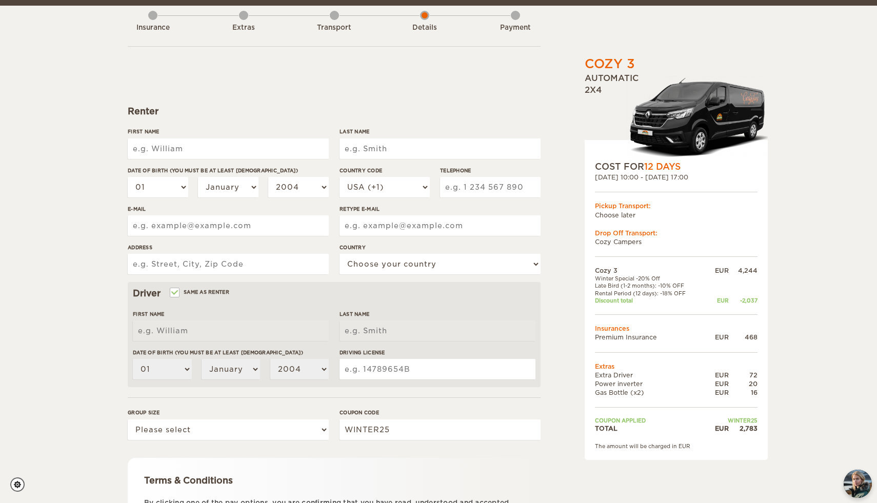
scroll to position [61, 0]
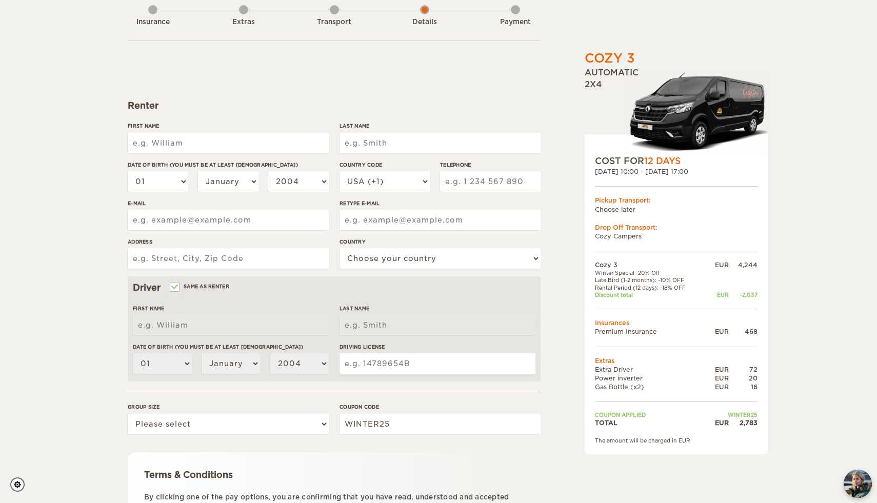
click at [217, 148] on input "First Name" at bounding box center [228, 143] width 201 height 21
type input "Roxanne"
type input "[PERSON_NAME]"
click at [400, 143] on input "Last Name" at bounding box center [440, 143] width 201 height 21
type input "F"
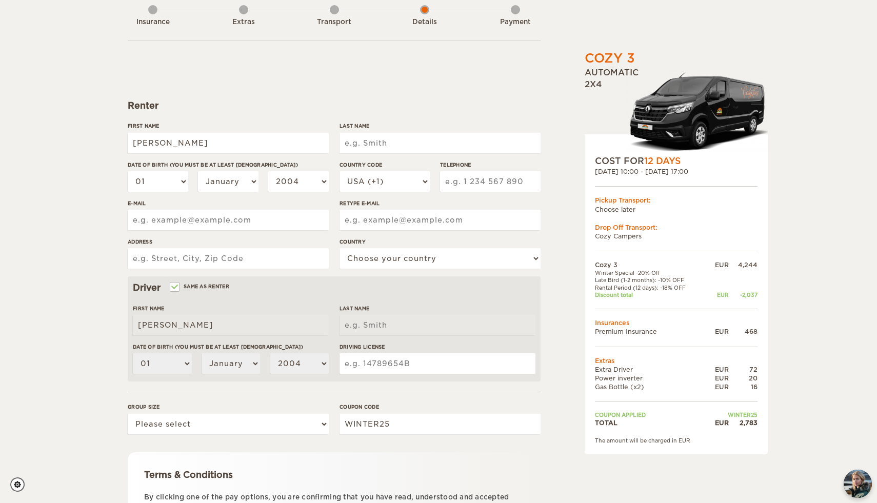
type input "e"
type input "Desmarais"
click at [143, 191] on select "01 02 03 04 05 06 07 08 09 10 11 12 13 14 15 16 17 18 19 20 21 22 23 24 25 26 2…" at bounding box center [158, 181] width 61 height 21
select select "06"
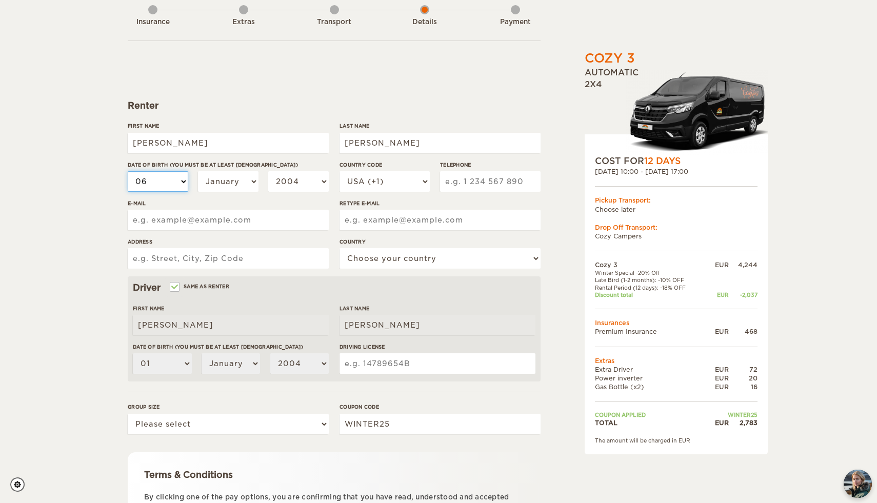
click at [128, 171] on select "01 02 03 04 05 06 07 08 09 10 11 12 13 14 15 16 17 18 19 20 21 22 23 24 25 26 2…" at bounding box center [158, 181] width 61 height 21
select select "06"
click at [215, 189] on select "January February March April May June July August September October November De…" at bounding box center [228, 181] width 61 height 21
select select "09"
click at [198, 171] on select "January February March April May June July August September October November De…" at bounding box center [228, 181] width 61 height 21
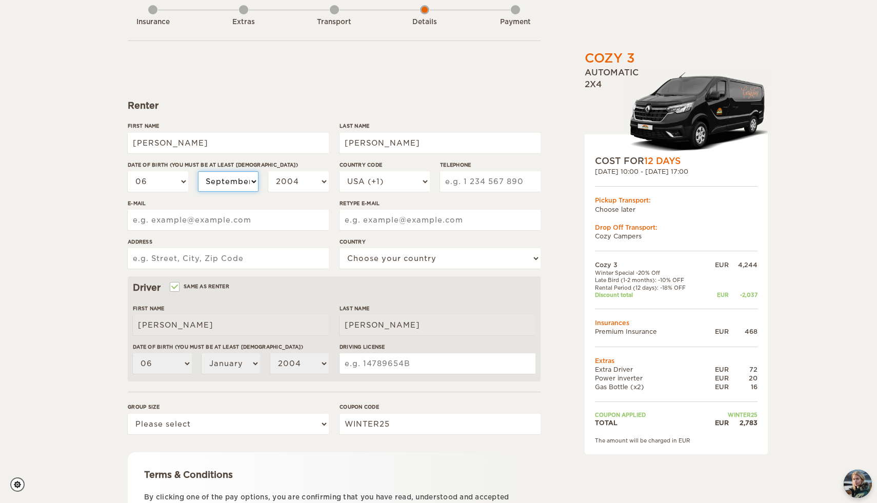
select select "09"
click at [283, 187] on select "2004 2003 2002 2001 2000 1999 1998 1997 1996 1995 1994 1993 1992 1991 1990 1989…" at bounding box center [298, 181] width 61 height 21
select select "1995"
click at [268, 171] on select "2004 2003 2002 2001 2000 1999 1998 1997 1996 1995 1994 1993 1992 1991 1990 1989…" at bounding box center [298, 181] width 61 height 21
select select "1995"
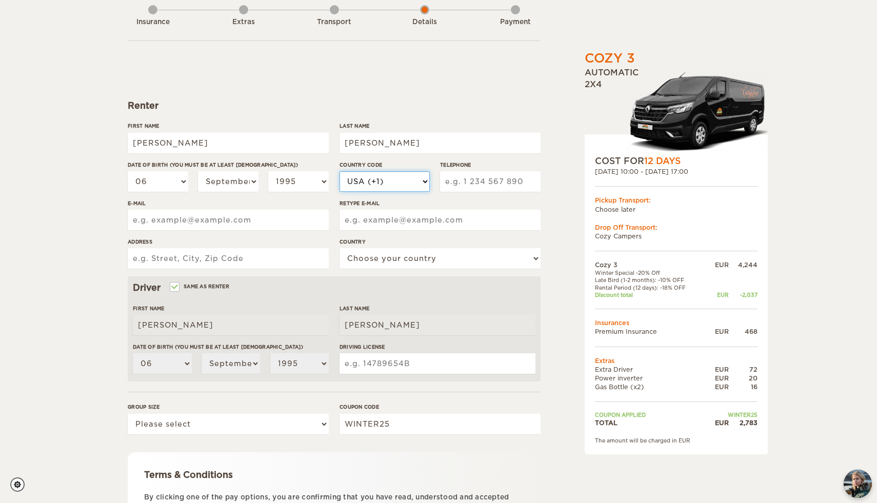
click at [400, 185] on select "USA (+1) UK (+44) Germany (+49) Algeria (+213) Andorra (+376) Angola (+244) Ang…" at bounding box center [385, 181] width 90 height 21
select select "1"
click at [340, 171] on select "USA (+1) UK (+44) Germany (+49) Algeria (+213) Andorra (+376) Angola (+244) Ang…" at bounding box center [385, 181] width 90 height 21
click at [466, 186] on input "Telephone" at bounding box center [490, 181] width 101 height 21
type input "8198186145"
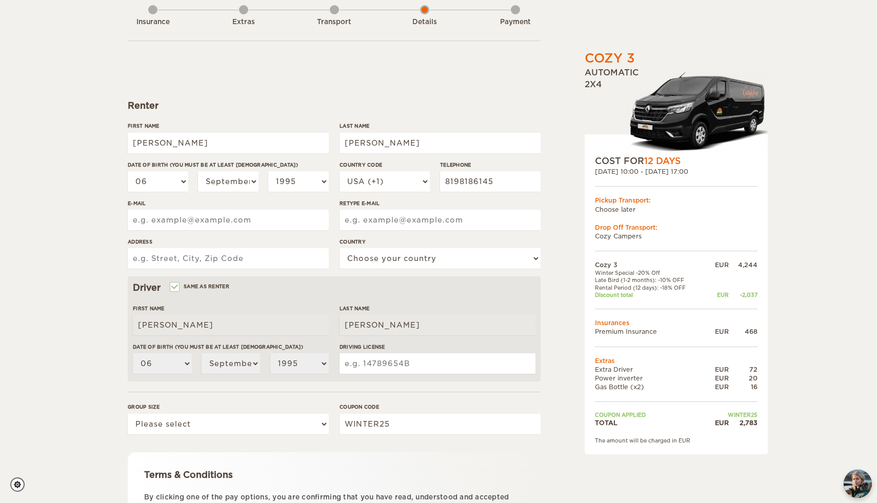
click at [190, 222] on input "E-mail" at bounding box center [228, 220] width 201 height 21
type input "roxanne.desmarais@hotmail.com"
click at [352, 221] on input "Retype E-mail" at bounding box center [440, 220] width 201 height 21
type input "roxanne.desmarais@hotmail.com"
click at [278, 258] on input "Address" at bounding box center [228, 258] width 201 height 21
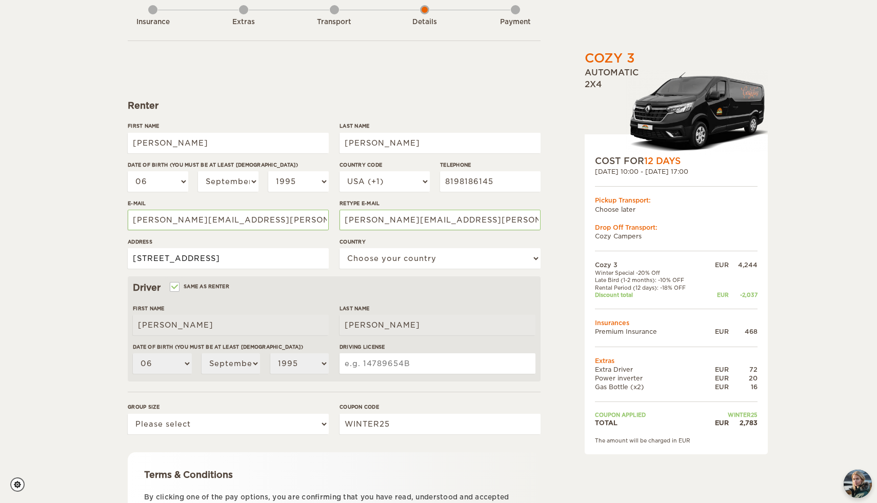
type input "201-1551 Centre, Montreal, QC, H3K 1H5"
click at [424, 265] on select "Choose your country United States United Kingdom Germany Afghanistan Albania Al…" at bounding box center [440, 258] width 201 height 21
select select "38"
click at [340, 248] on select "Choose your country United States United Kingdom Germany Afghanistan Albania Al…" at bounding box center [440, 258] width 201 height 21
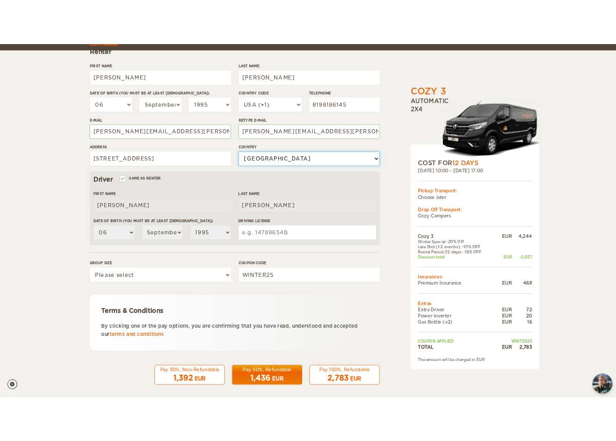
scroll to position [164, 0]
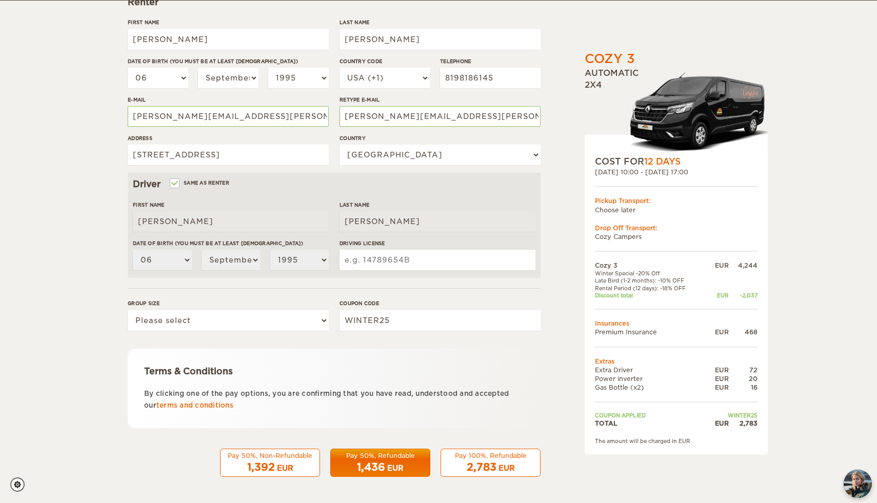
click at [402, 269] on input "Driving License" at bounding box center [438, 260] width 196 height 21
type input "D2567-060995-01"
click at [298, 319] on select "Please select 1 2 3" at bounding box center [228, 320] width 201 height 21
select select "2"
click at [128, 310] on select "Please select 1 2 3" at bounding box center [228, 320] width 201 height 21
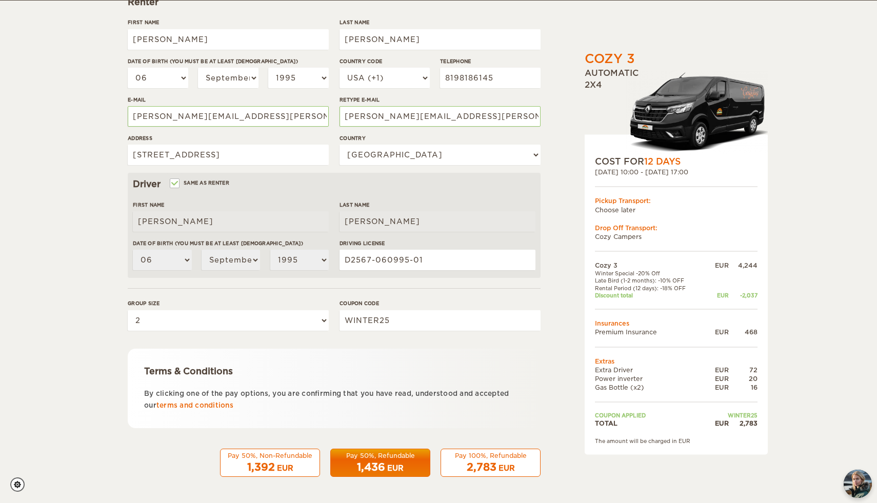
click at [393, 460] on div "1,436 EUR" at bounding box center [380, 467] width 87 height 15
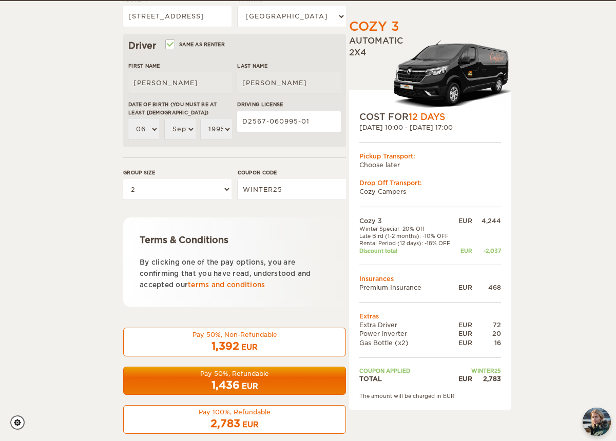
scroll to position [319, 0]
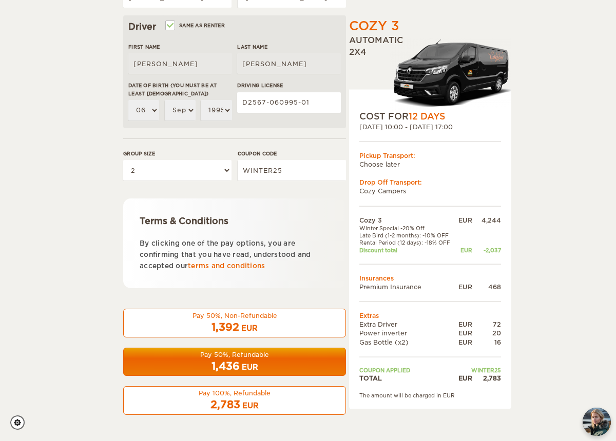
click at [232, 367] on span "1,436" at bounding box center [225, 366] width 28 height 12
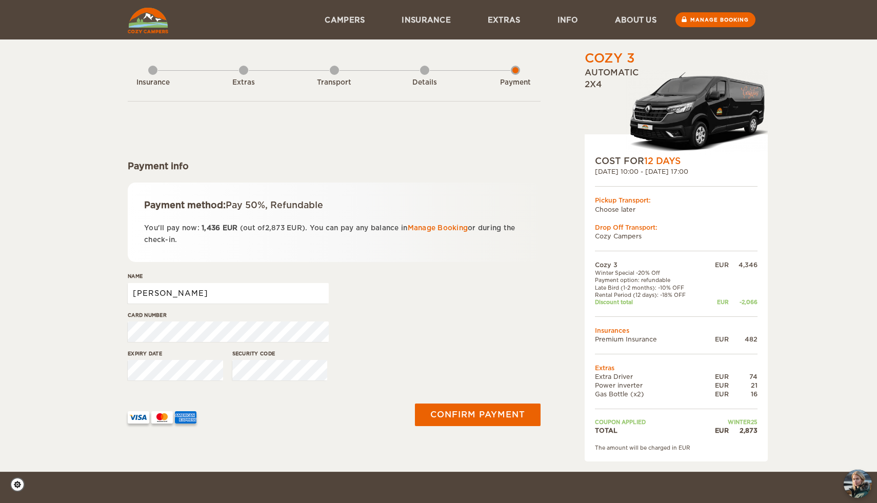
click at [221, 291] on input "Roxanne" at bounding box center [228, 293] width 201 height 21
type input "Roxanne Desmarais"
click at [498, 416] on button "Confirm payment" at bounding box center [477, 415] width 129 height 23
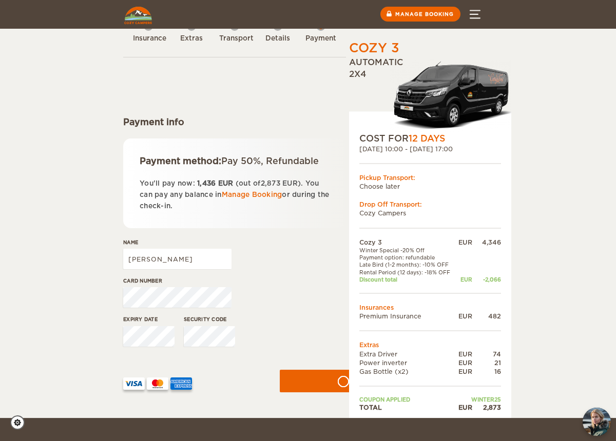
scroll to position [33, 0]
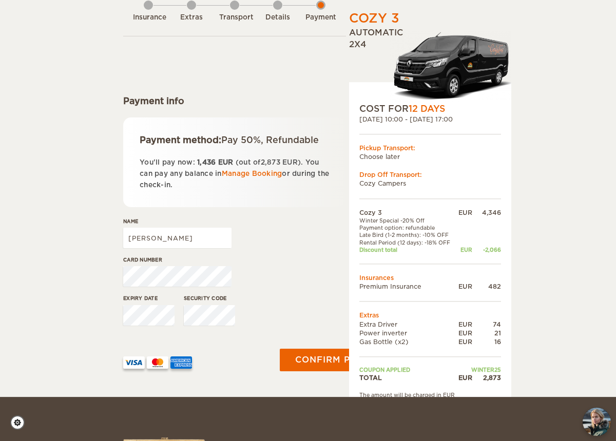
scroll to position [55, 0]
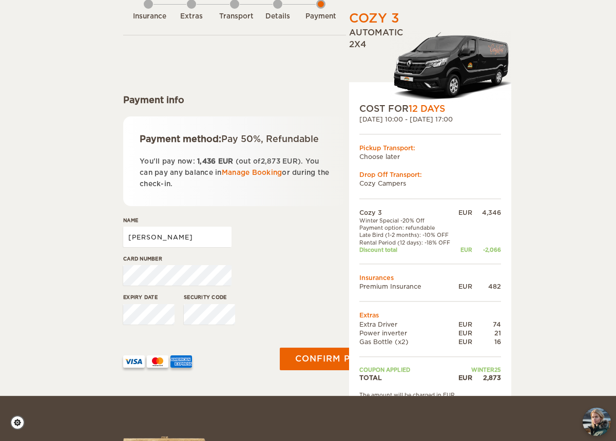
drag, startPoint x: 175, startPoint y: 236, endPoint x: 90, endPoint y: 234, distance: 85.2
click at [90, 234] on div "Cozy 3 Expand Collapse Total 2,873 EUR Automatic 2x4 COST FOR 12 Days 12. Sep 2…" at bounding box center [308, 170] width 616 height 451
type input "Jaysson Gallant"
click at [235, 313] on div "Expiry date Security code" at bounding box center [234, 312] width 223 height 38
click at [309, 355] on button "Confirm payment" at bounding box center [342, 358] width 129 height 23
